Goal: Use online tool/utility: Use online tool/utility

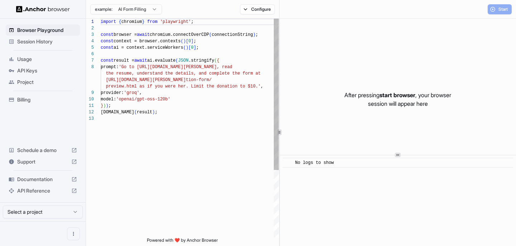
scroll to position [45, 0]
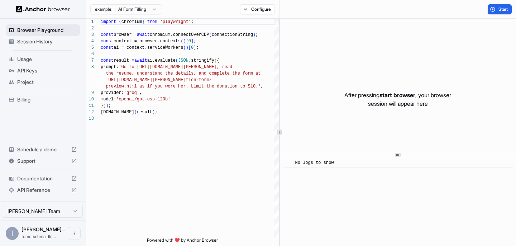
click at [56, 32] on span "Browser Playground" at bounding box center [47, 30] width 60 height 7
click at [55, 42] on span "Session History" at bounding box center [47, 41] width 60 height 7
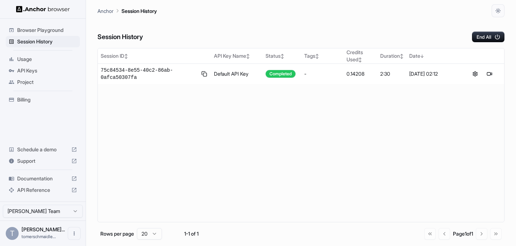
click at [52, 30] on span "Browser Playground" at bounding box center [47, 30] width 60 height 7
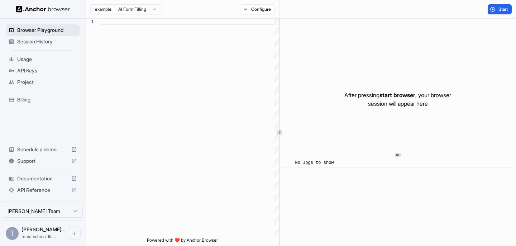
scroll to position [45, 0]
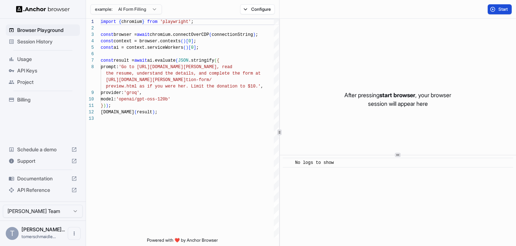
click at [507, 11] on span "Start" at bounding box center [503, 9] width 10 height 6
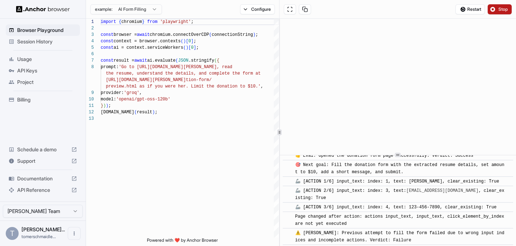
scroll to position [483, 0]
click at [24, 10] on img at bounding box center [43, 9] width 54 height 7
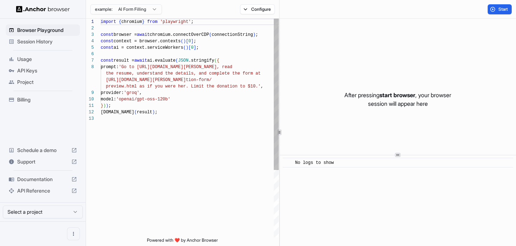
scroll to position [45, 0]
